Goal: Task Accomplishment & Management: Use online tool/utility

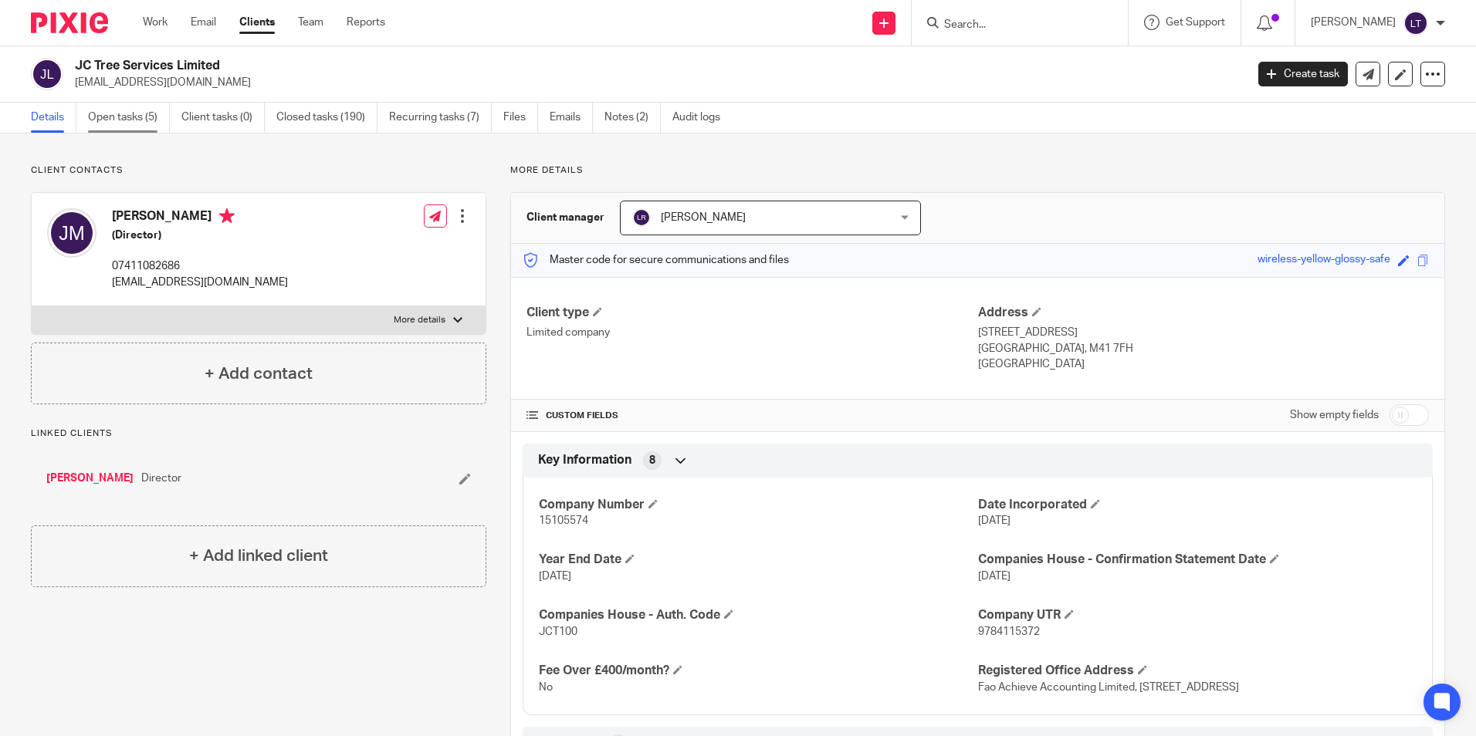
click at [121, 124] on link "Open tasks (5)" at bounding box center [129, 118] width 82 height 30
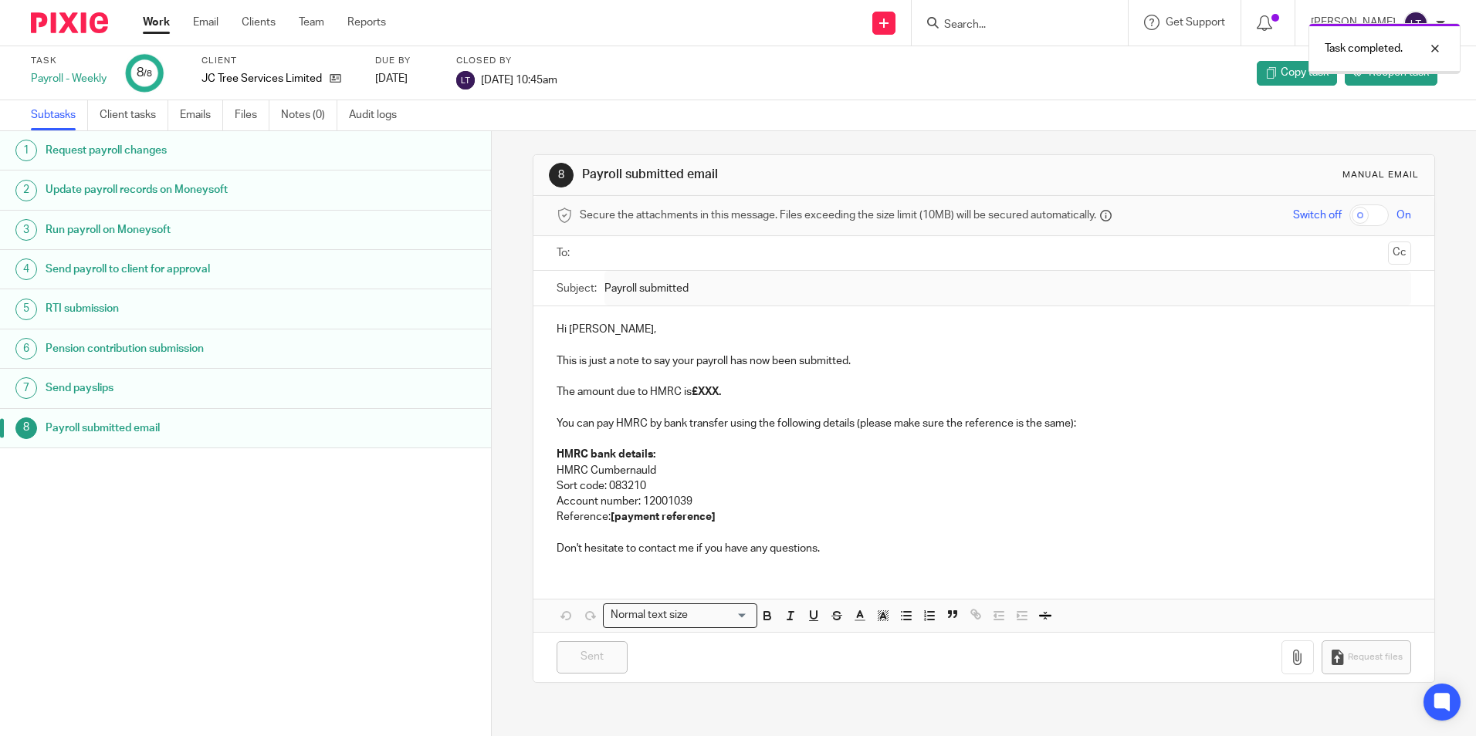
click at [79, 22] on img at bounding box center [69, 22] width 77 height 21
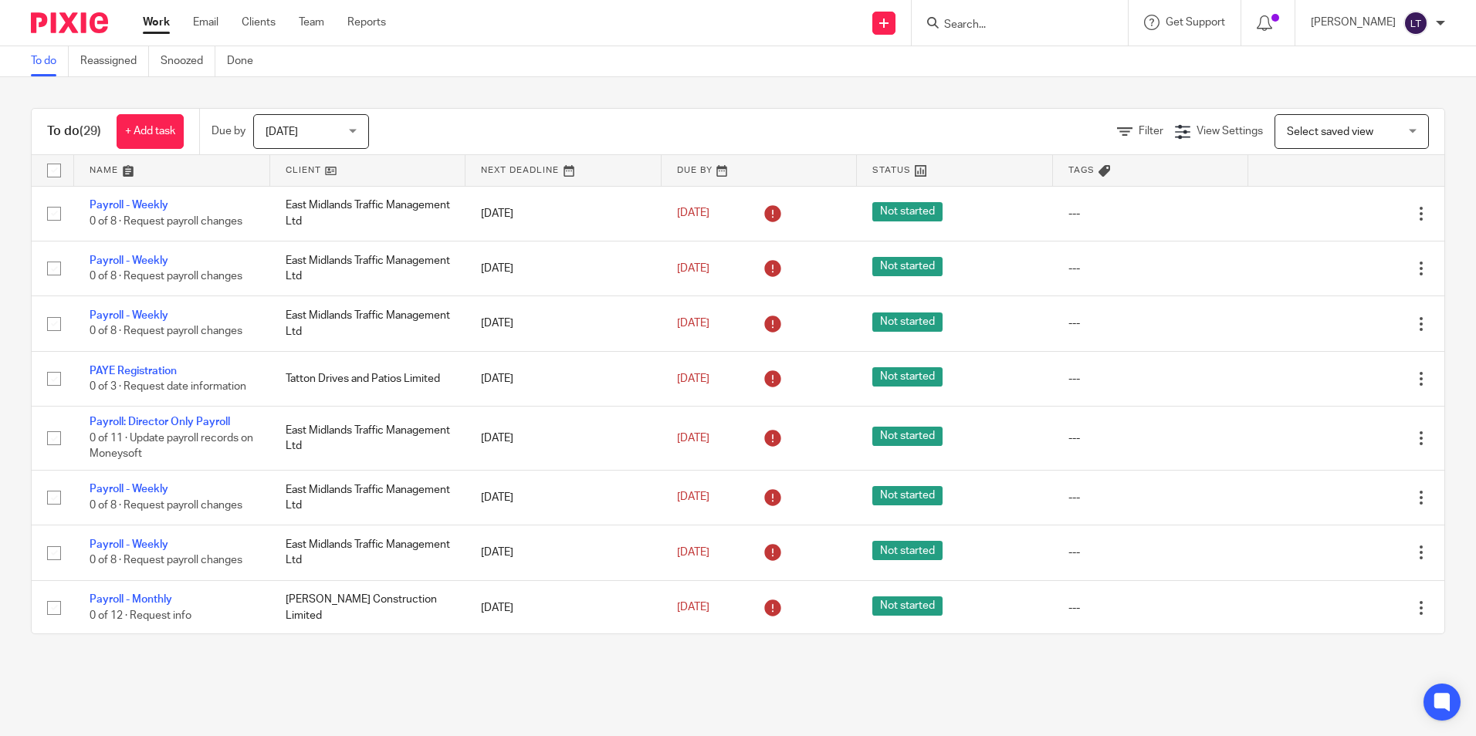
drag, startPoint x: 998, startPoint y: 27, endPoint x: 992, endPoint y: 39, distance: 13.8
click at [997, 27] on input "Search" at bounding box center [1011, 26] width 139 height 14
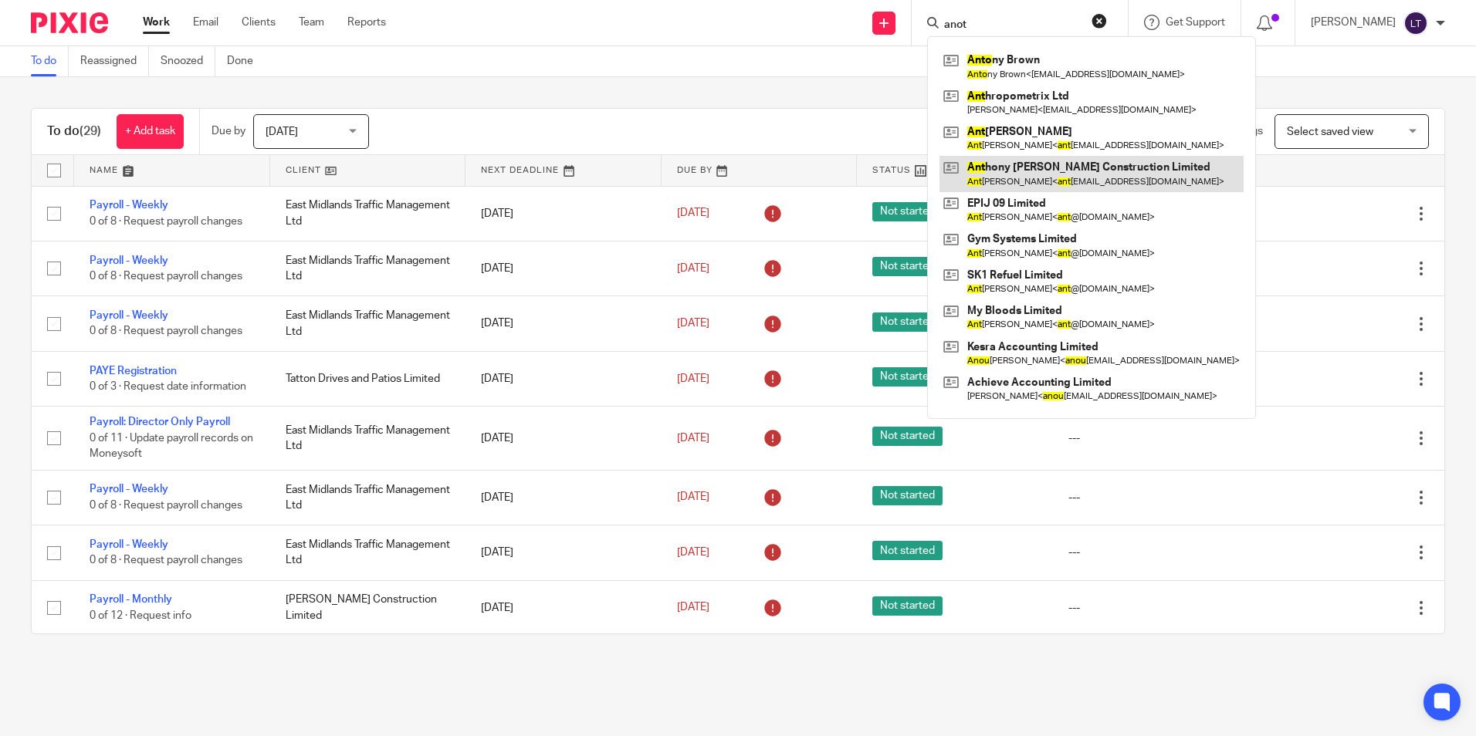
type input "anot"
drag, startPoint x: 1126, startPoint y: 169, endPoint x: 1160, endPoint y: 180, distance: 35.6
click at [1126, 169] on link at bounding box center [1091, 174] width 304 height 36
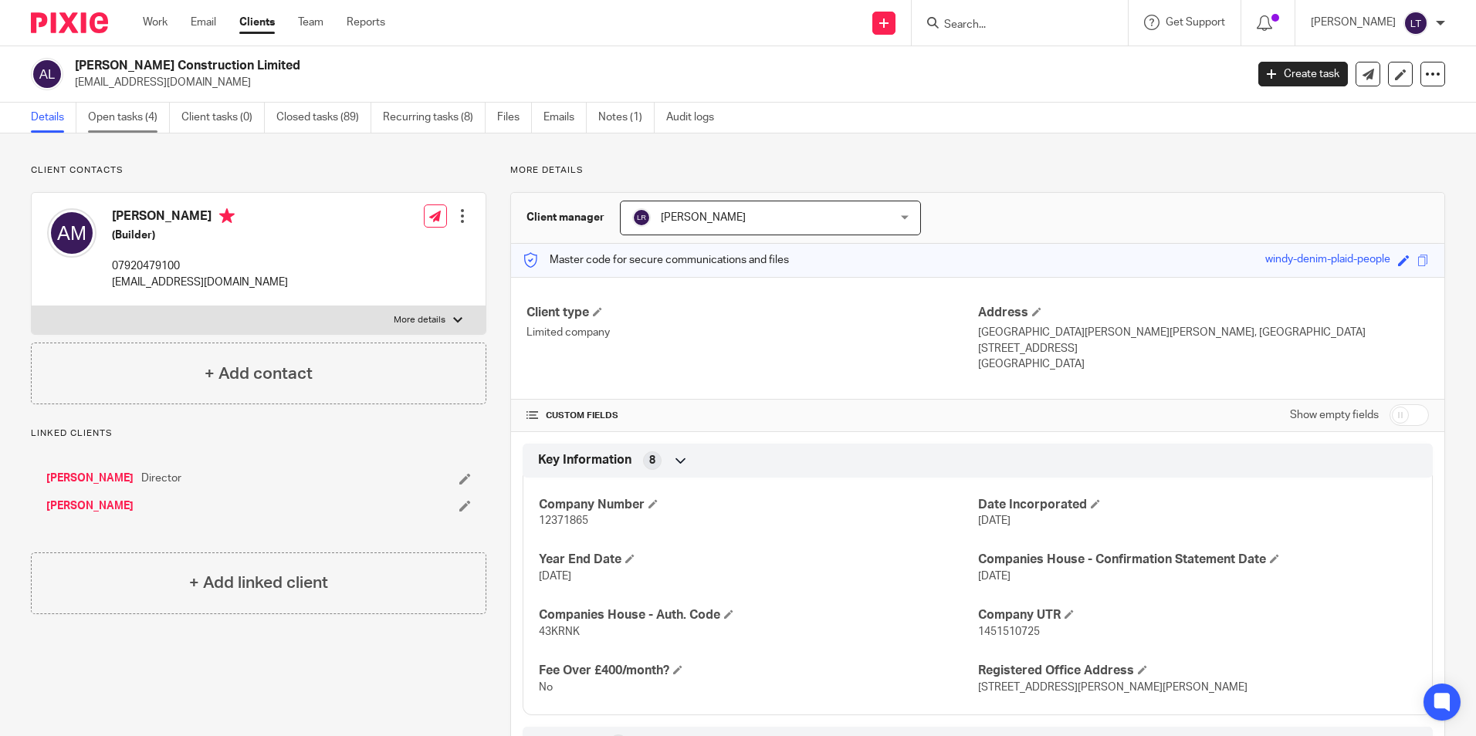
click at [113, 119] on link "Open tasks (4)" at bounding box center [129, 118] width 82 height 30
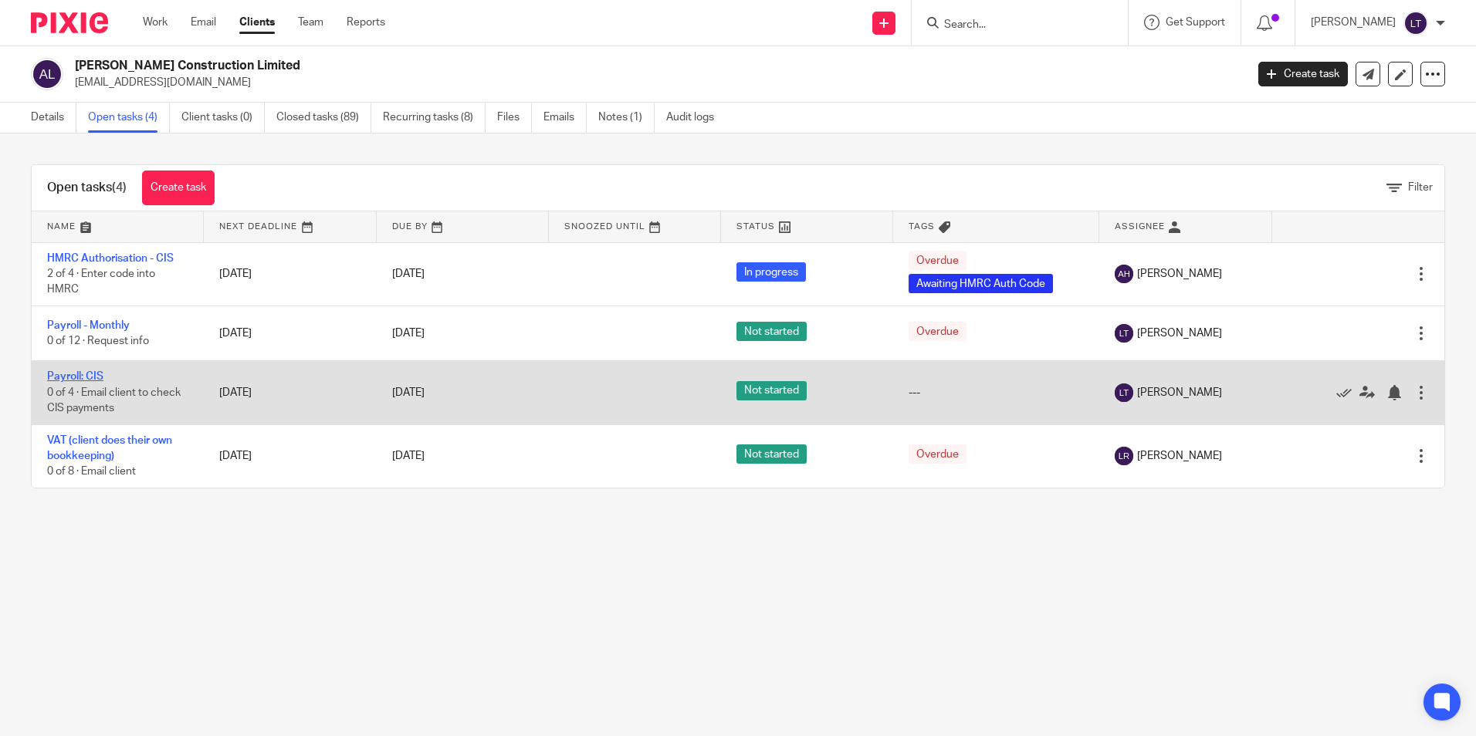
click at [69, 377] on link "Payroll: CIS" at bounding box center [75, 376] width 56 height 11
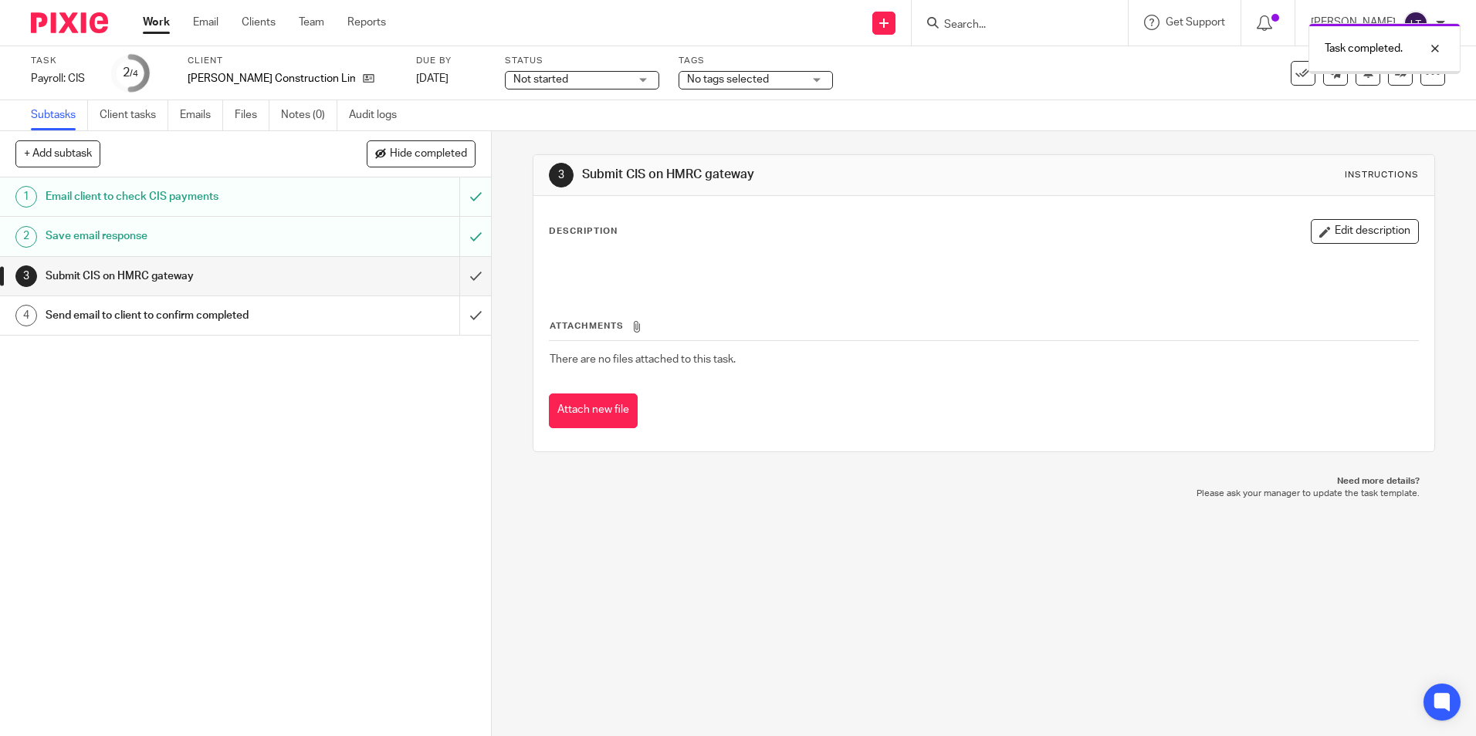
click at [463, 276] on input "submit" at bounding box center [245, 276] width 491 height 39
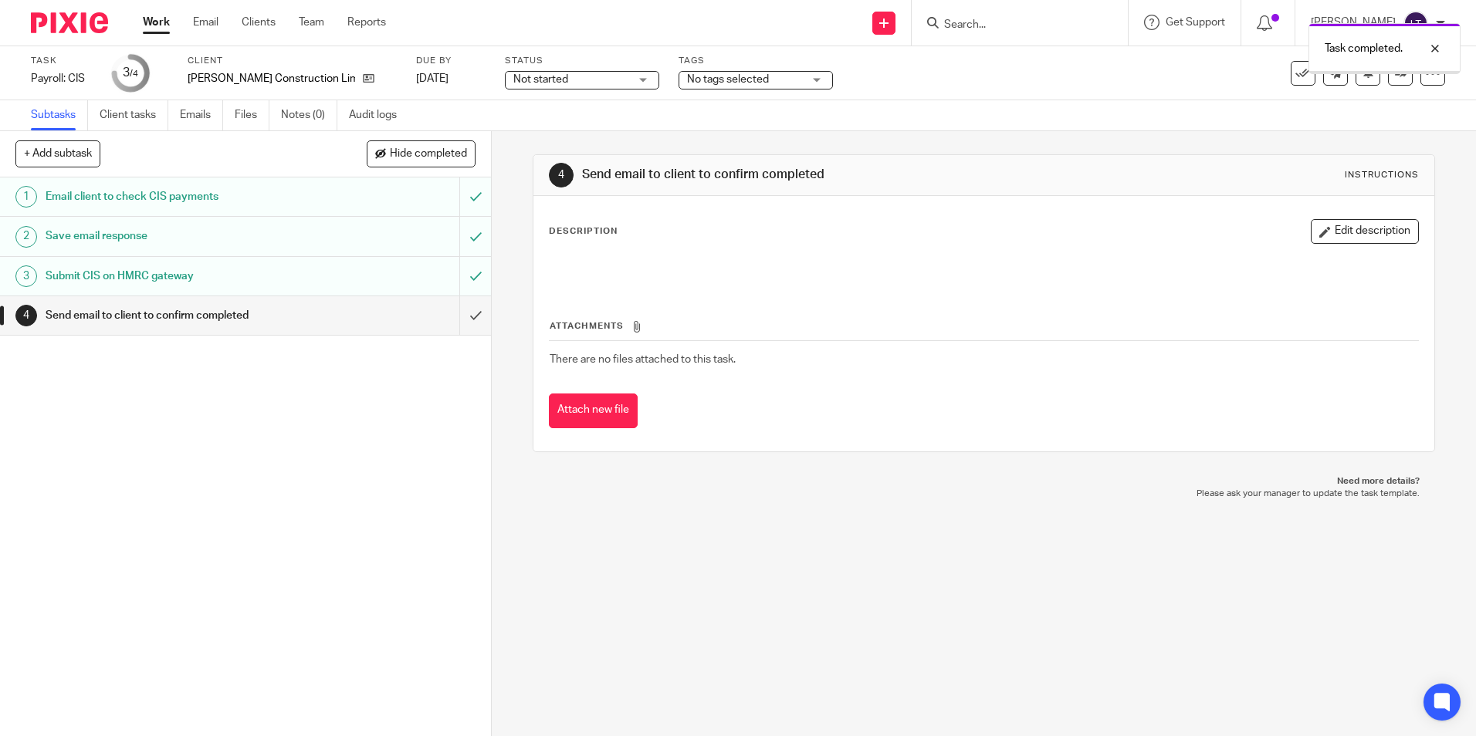
click at [461, 317] on input "submit" at bounding box center [245, 315] width 491 height 39
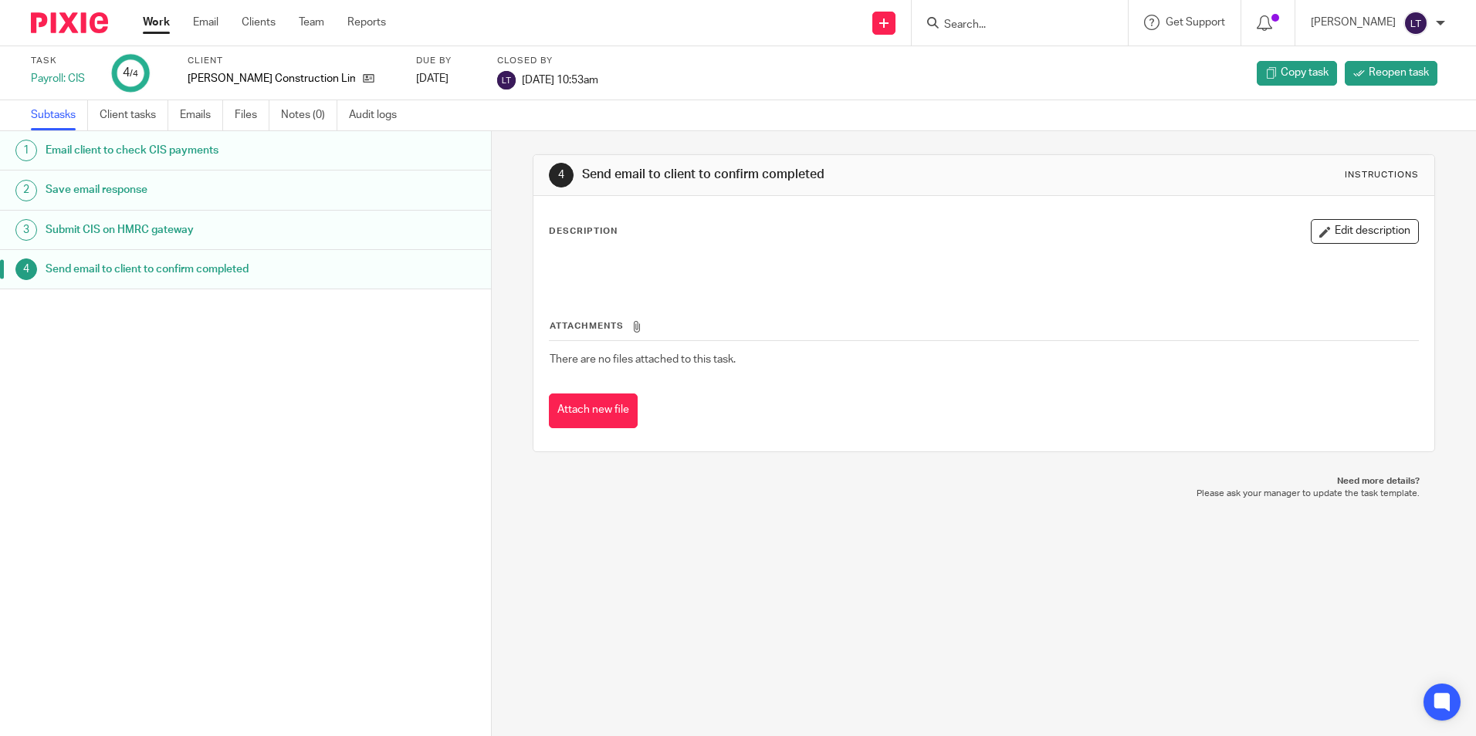
click at [65, 24] on img at bounding box center [69, 22] width 77 height 21
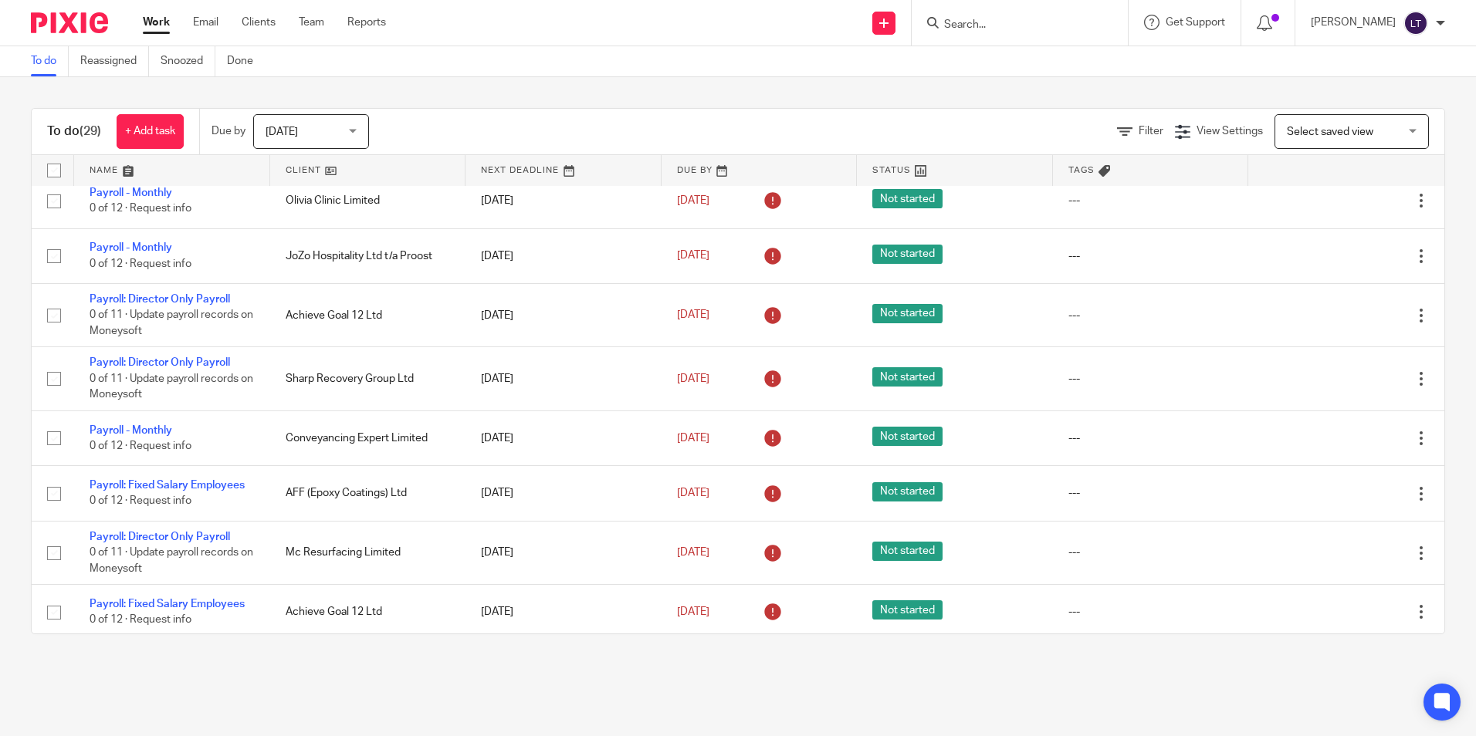
scroll to position [1227, 0]
